Goal: Task Accomplishment & Management: Use online tool/utility

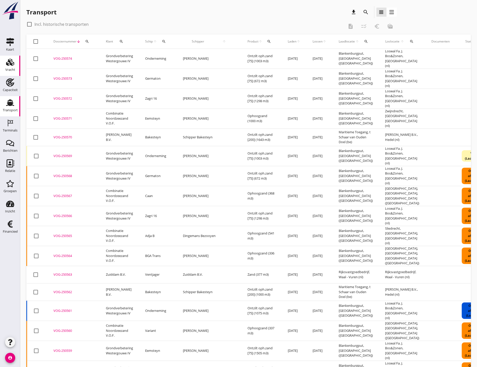
click at [6, 60] on icon "Vracht" at bounding box center [10, 62] width 8 height 8
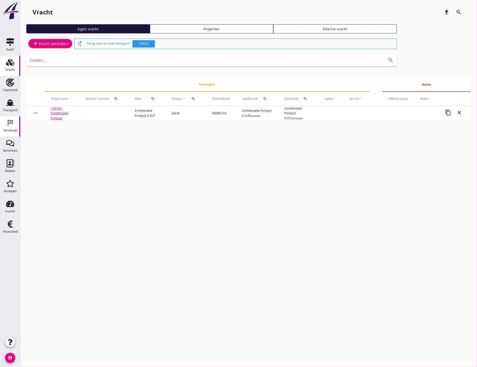
click at [8, 127] on icon "Terminals" at bounding box center [10, 123] width 8 height 8
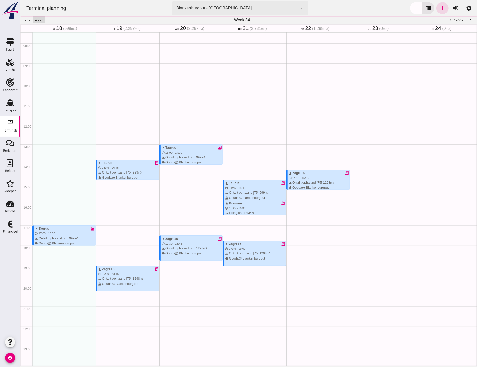
scroll to position [152, 0]
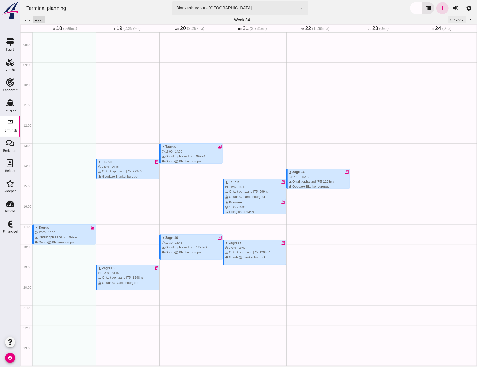
click span "vandaag"
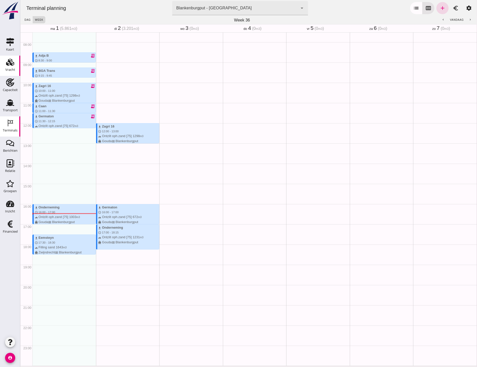
click at [8, 60] on use at bounding box center [10, 62] width 8 height 7
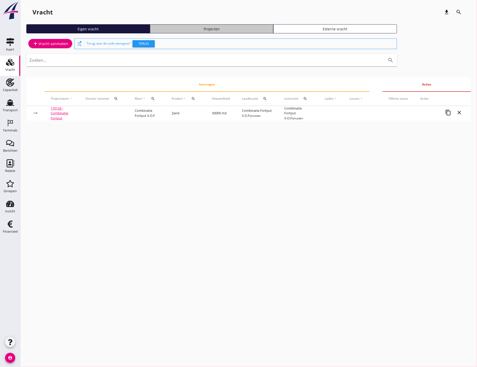
click at [205, 29] on div "Projecten" at bounding box center [211, 28] width 119 height 5
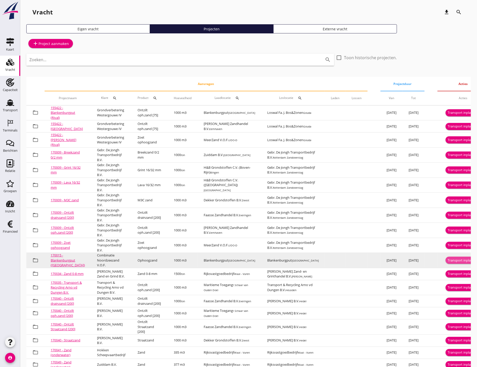
click at [452, 262] on div "Transport inplannen" at bounding box center [462, 260] width 31 height 5
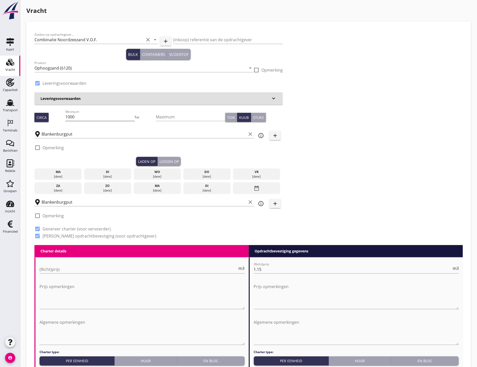
click at [93, 118] on input "1000" at bounding box center [99, 117] width 69 height 8
type input "1"
type input "499"
click at [99, 178] on div "[DATE]" at bounding box center [107, 176] width 45 height 5
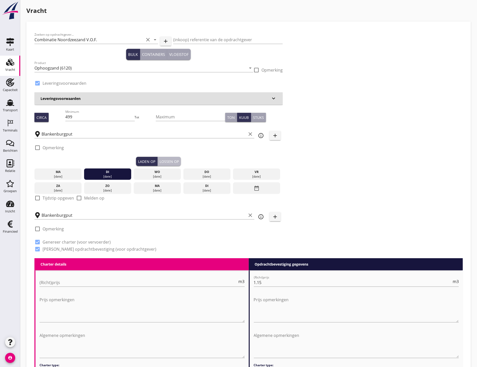
click at [172, 160] on div "Lossen op" at bounding box center [169, 161] width 19 height 5
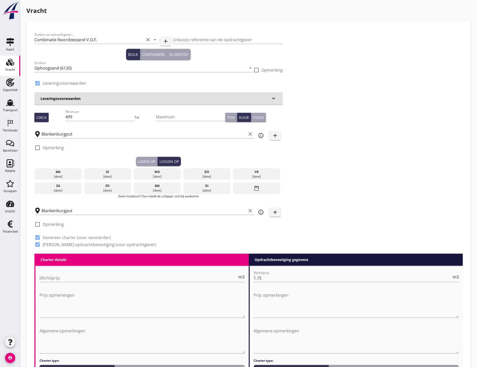
click at [105, 176] on div "[DATE]" at bounding box center [107, 176] width 45 height 5
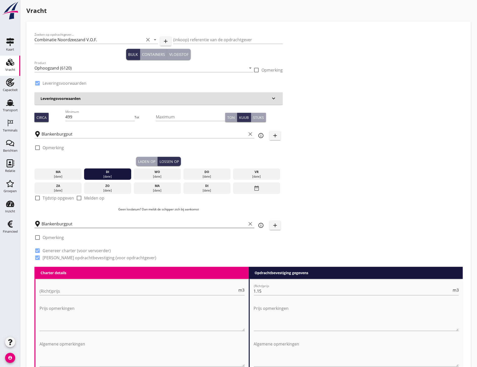
click at [80, 223] on input "Blankenburgput" at bounding box center [144, 224] width 205 height 8
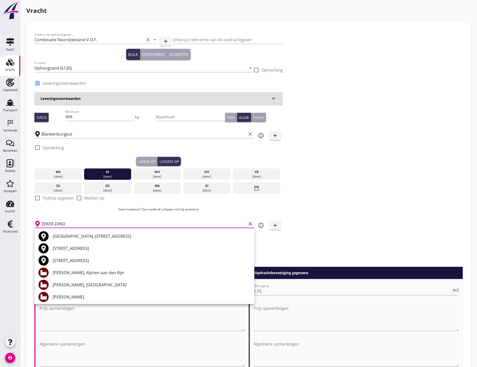
type input "ZEKER ZAND"
click at [314, 210] on div "Zoeken op opdrachtgever... Combinatie Noordzeezand V.O.F. clear arrow_drop_down…" at bounding box center [248, 149] width 432 height 238
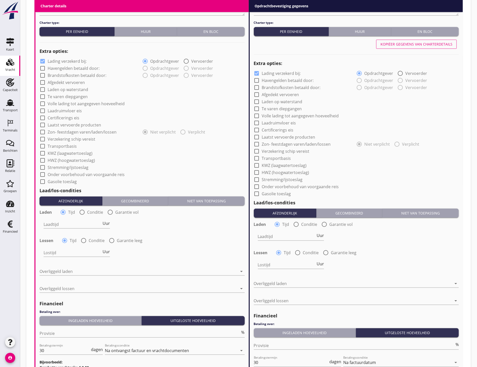
scroll to position [416, 0]
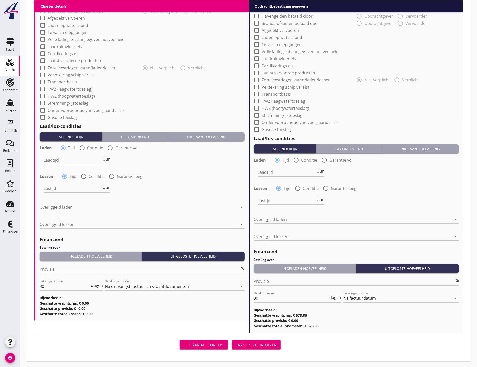
click at [221, 132] on div "Laad/los-condities Afzonderlijk Gecombineerd Niet van toepassing Laden radio_bu…" at bounding box center [142, 177] width 205 height 113
click at [222, 137] on div "Niet van toepassing" at bounding box center [206, 136] width 72 height 5
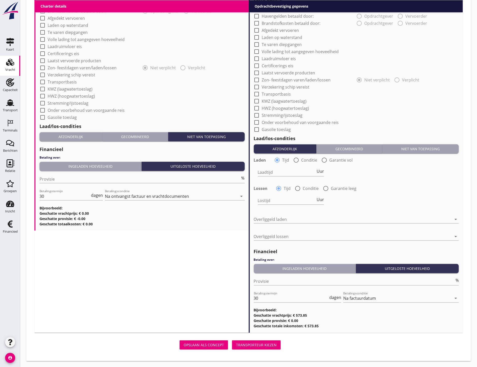
click at [435, 145] on button "Niet van toepassing" at bounding box center [420, 149] width 76 height 9
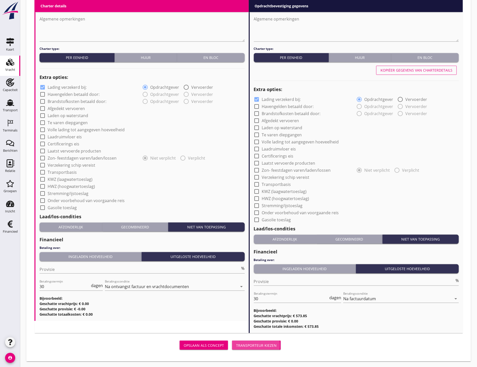
click at [271, 344] on div "Transporteur kiezen" at bounding box center [256, 345] width 41 height 5
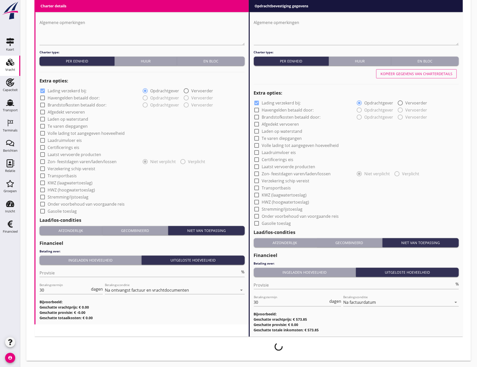
scroll to position [322, 0]
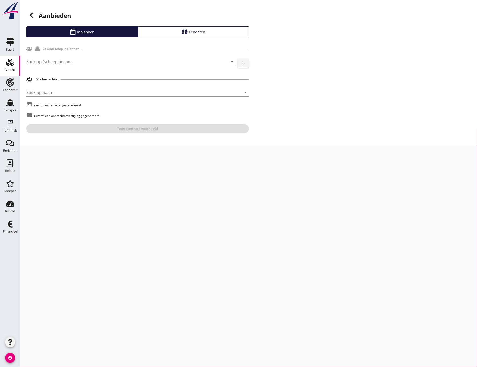
click at [112, 62] on input "Zoek op (scheeps)naam" at bounding box center [123, 62] width 195 height 8
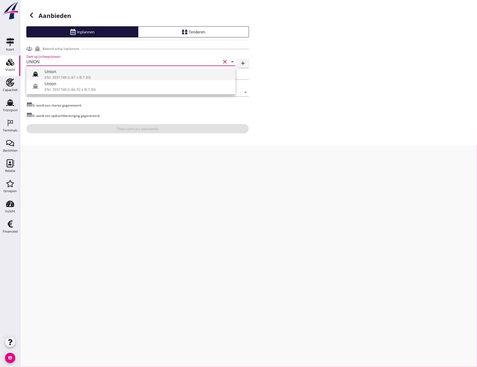
click at [32, 74] on div at bounding box center [35, 74] width 10 height 10
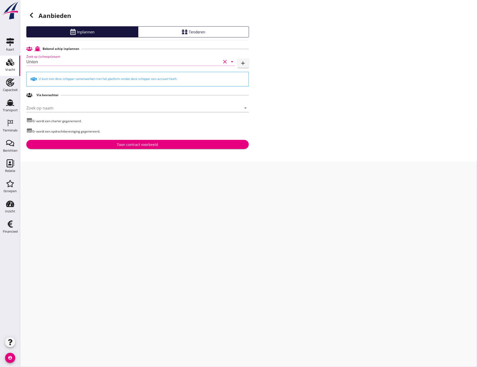
type input "Union"
click at [137, 150] on div "Aanbieden Inplannen Tenderen Bekend schip inplannen Zoek op (scheeps)naam Union…" at bounding box center [248, 80] width 457 height 161
click at [147, 142] on div "Toon contract voorbeeld" at bounding box center [137, 144] width 41 height 5
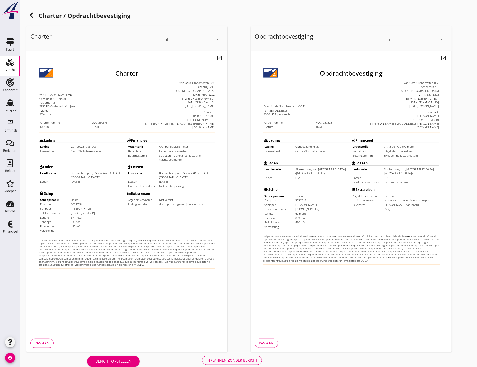
scroll to position [7, 0]
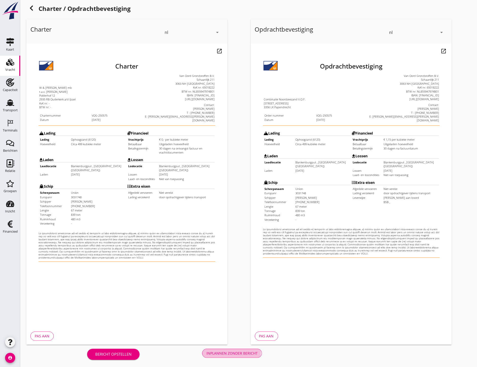
click at [239, 355] on div "Inplannen zonder bericht" at bounding box center [231, 353] width 51 height 5
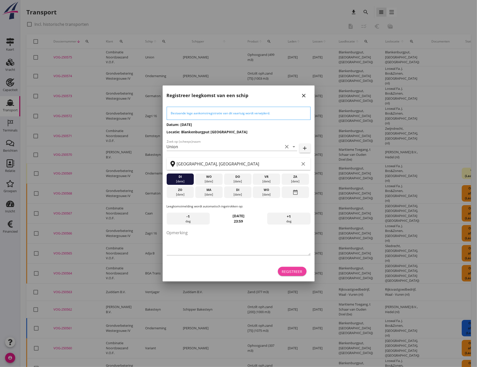
click at [302, 269] on div "Registreer" at bounding box center [292, 271] width 21 height 5
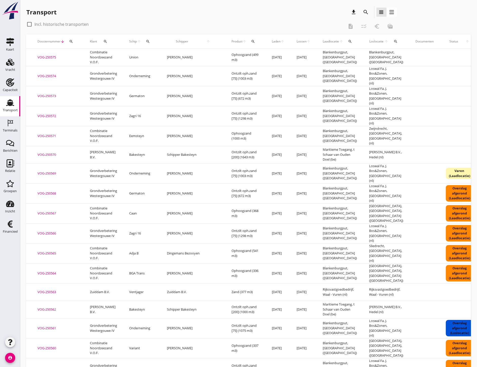
scroll to position [0, 49]
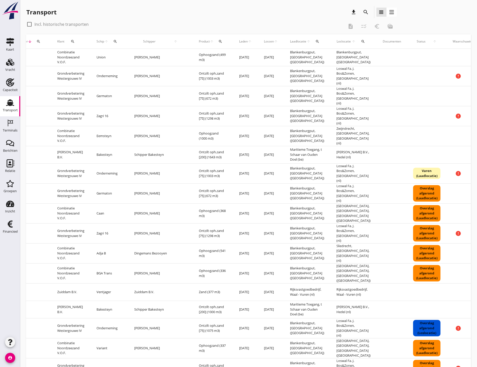
click at [454, 123] on div "Vracht kopieeren" at bounding box center [452, 121] width 36 height 6
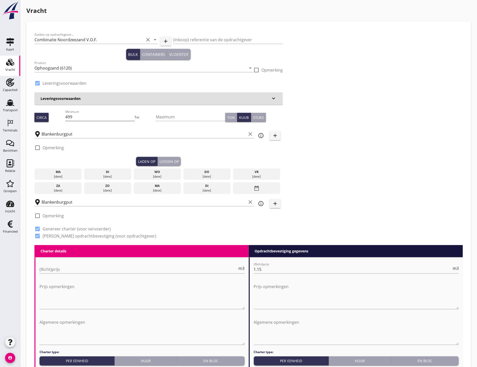
click at [85, 114] on input "499" at bounding box center [99, 117] width 69 height 8
type input "4"
type input "467"
click at [100, 172] on div "di" at bounding box center [107, 172] width 45 height 5
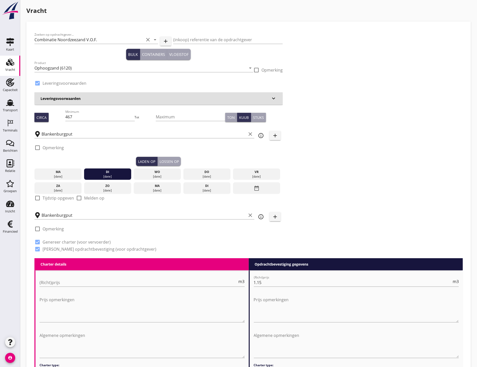
click at [169, 161] on div "Lossen op" at bounding box center [169, 161] width 19 height 5
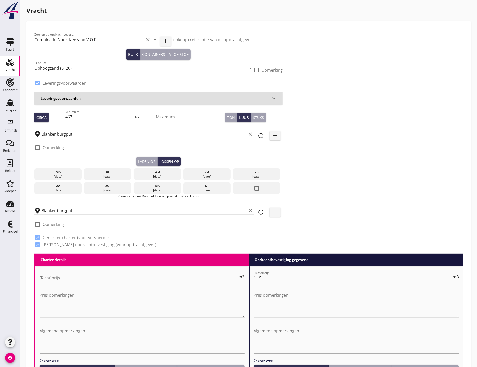
click at [107, 172] on div "di" at bounding box center [107, 172] width 45 height 5
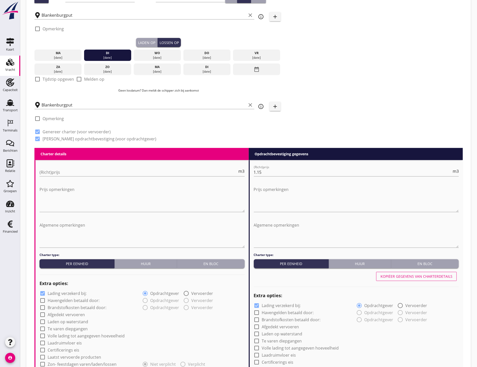
scroll to position [325, 0]
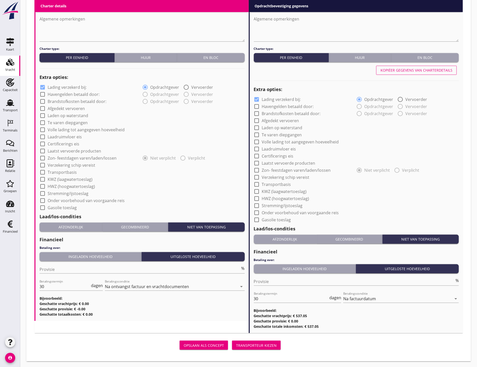
click at [273, 346] on div "Transporteur kiezen" at bounding box center [256, 345] width 41 height 5
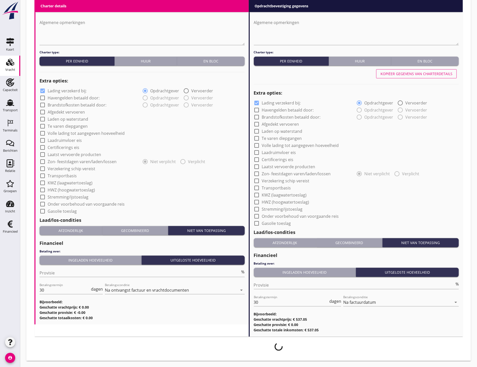
scroll to position [322, 0]
